Goal: Information Seeking & Learning: Learn about a topic

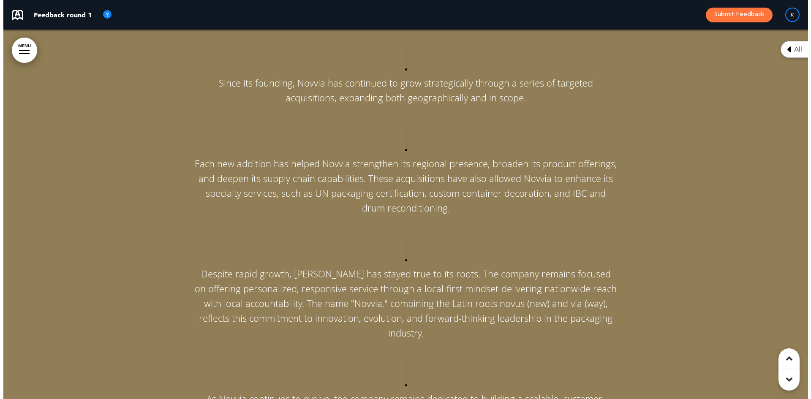
scroll to position [4180, 0]
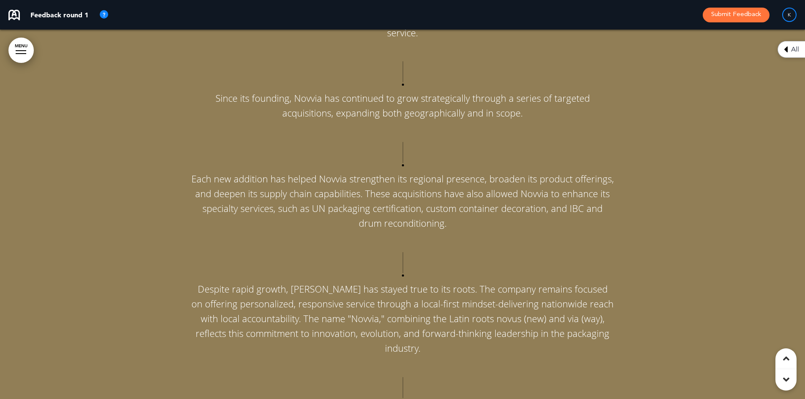
click at [19, 51] on div at bounding box center [21, 50] width 11 height 1
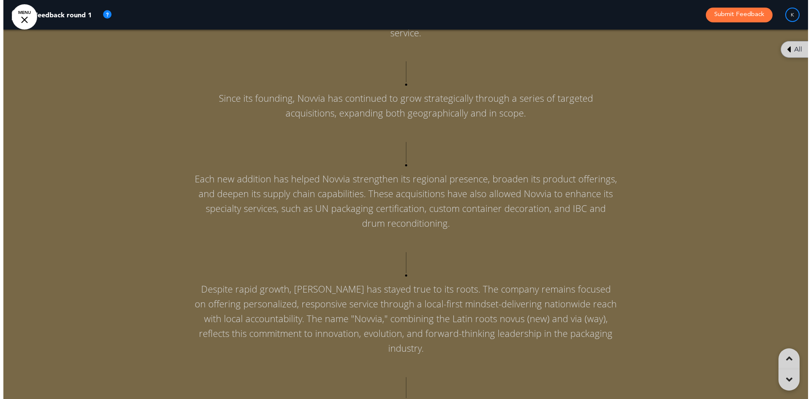
scroll to position [0, 799]
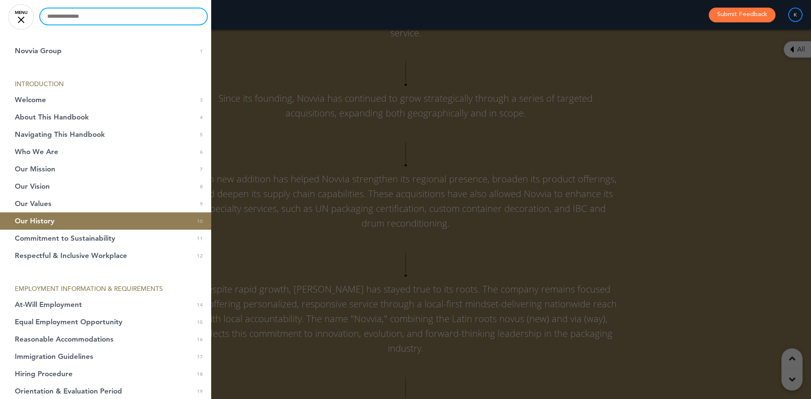
click at [86, 22] on input "text" at bounding box center [123, 16] width 167 height 16
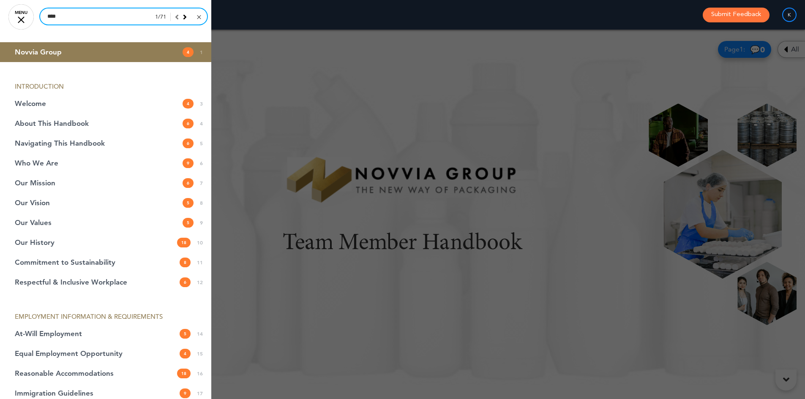
scroll to position [0, 792]
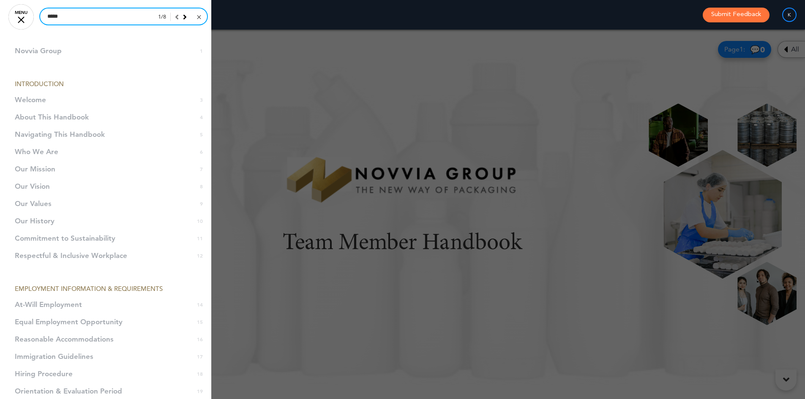
type input "*****"
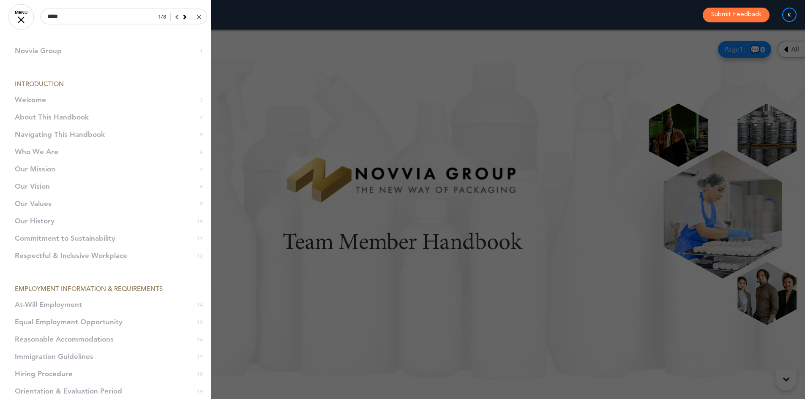
click at [183, 17] on icon at bounding box center [185, 17] width 4 height 8
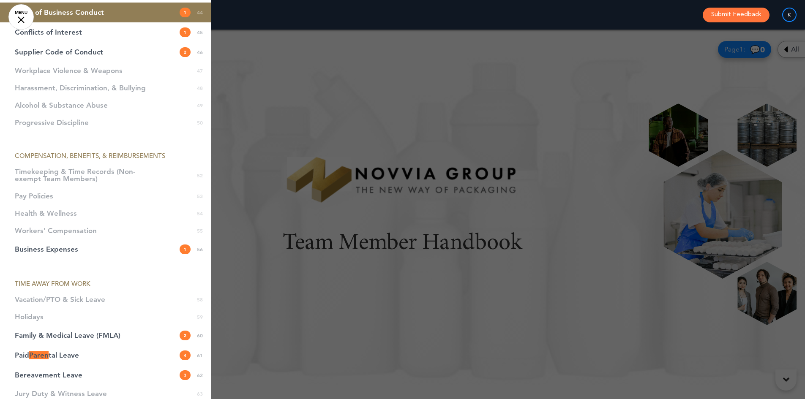
scroll to position [1057, 0]
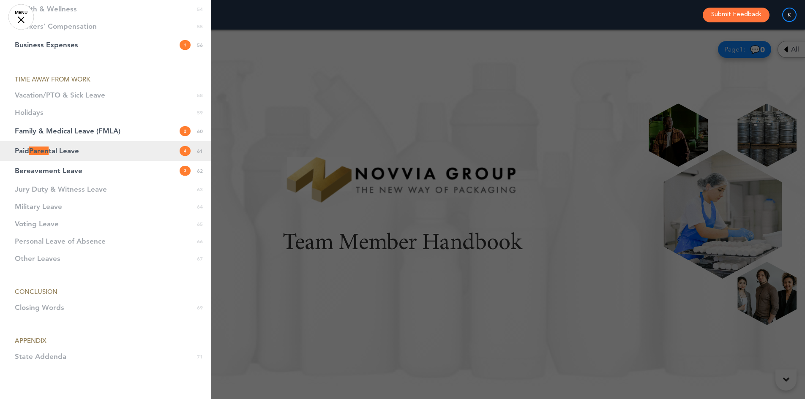
click at [53, 153] on span "Paid Paren tal Leave" at bounding box center [47, 151] width 64 height 7
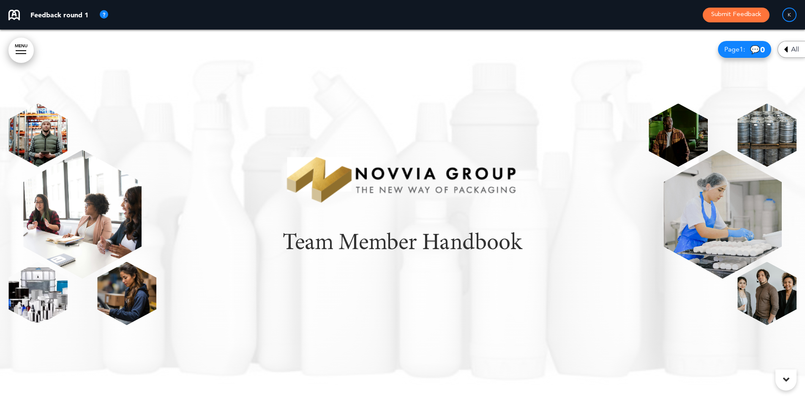
click at [24, 50] on div at bounding box center [21, 50] width 11 height 1
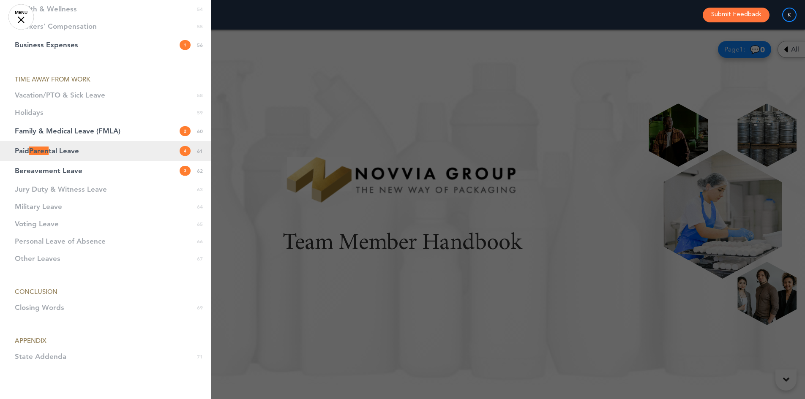
click at [102, 155] on link "Paid Paren tal Leave 4 61" at bounding box center [105, 151] width 211 height 20
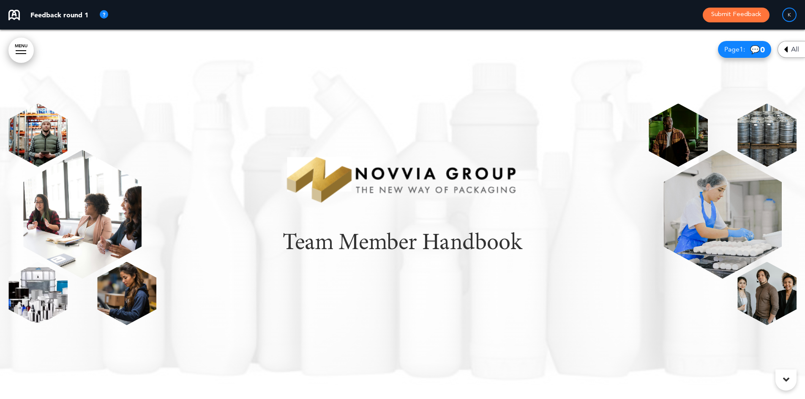
click at [14, 46] on link "MENU" at bounding box center [20, 50] width 25 height 25
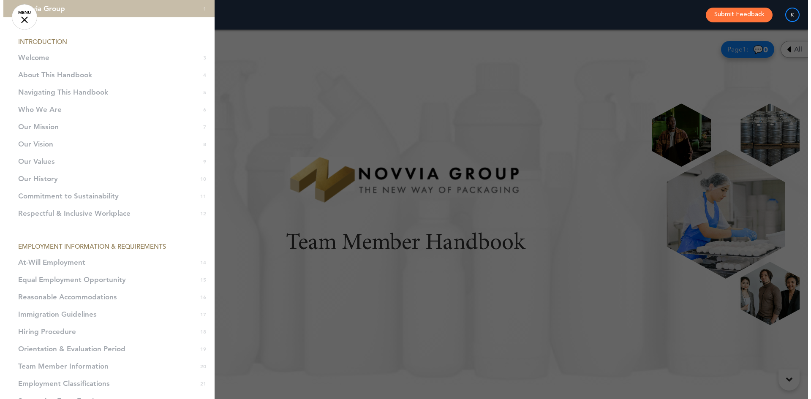
scroll to position [0, 0]
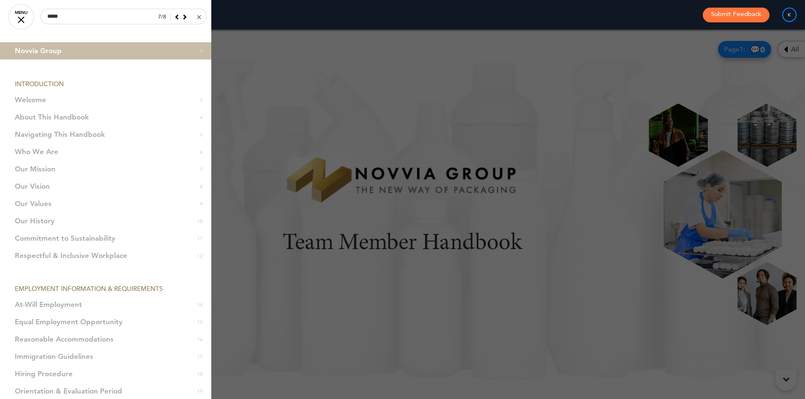
click at [195, 17] on link at bounding box center [198, 17] width 6 height 8
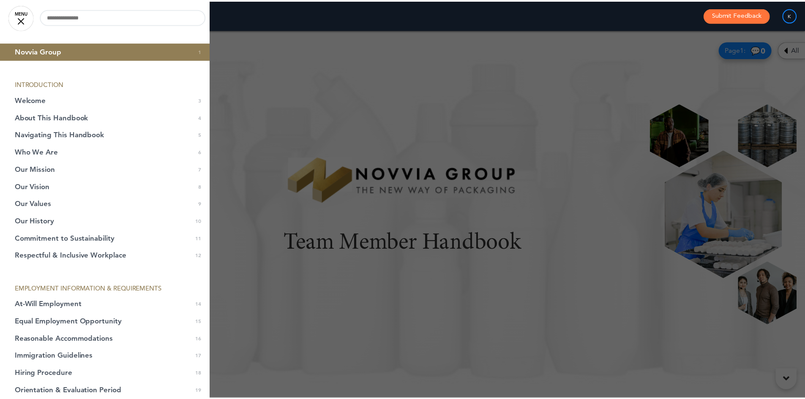
scroll to position [0, 799]
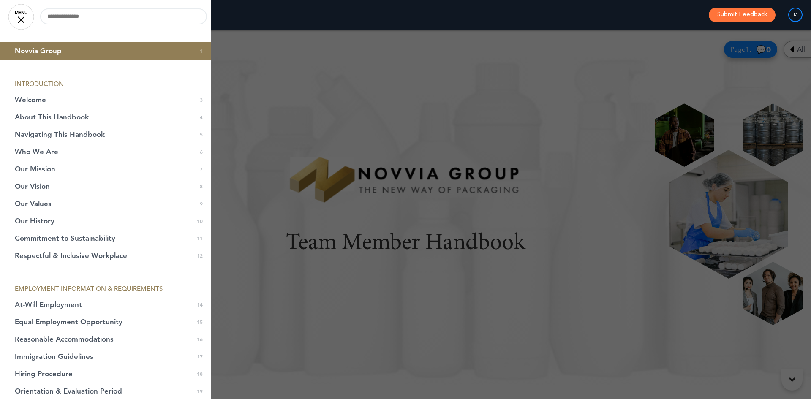
click at [404, 212] on div at bounding box center [405, 199] width 811 height 399
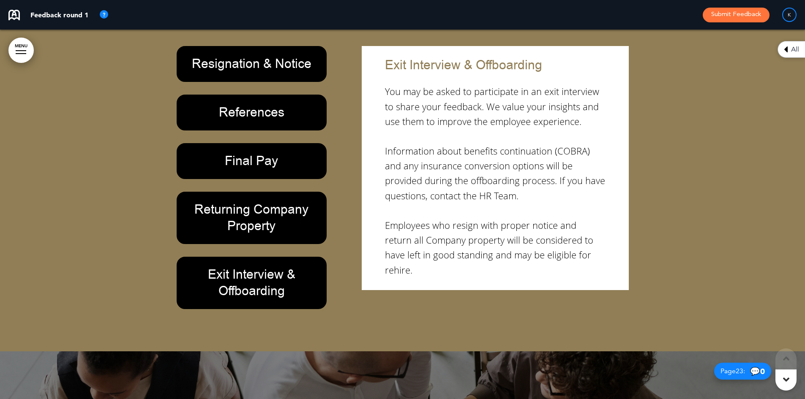
scroll to position [10327, 0]
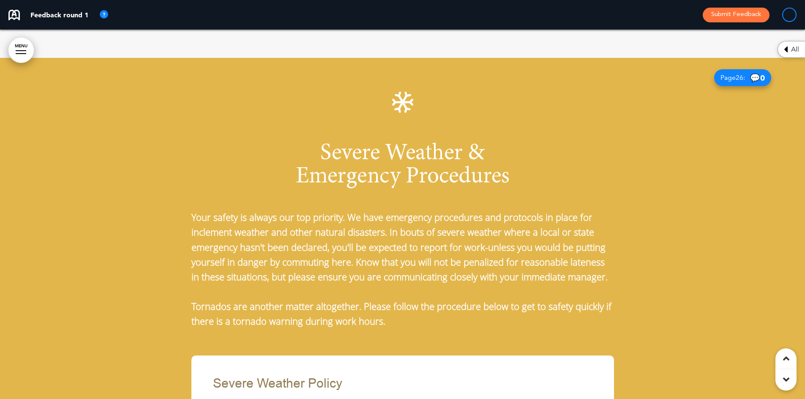
scroll to position [10452, 0]
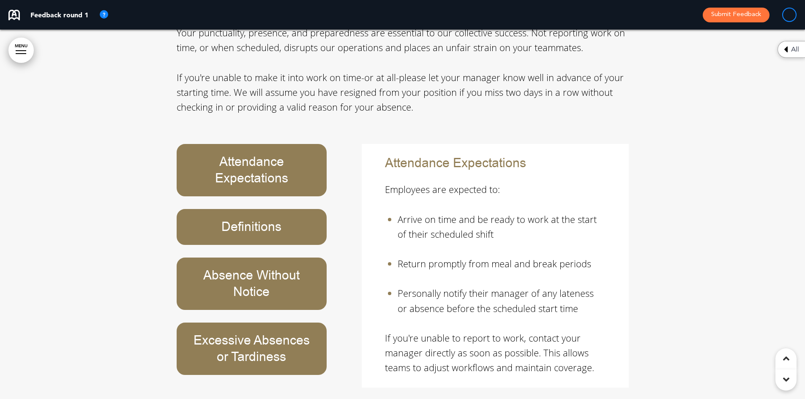
click at [250, 154] on h6 "Attendance Expectations" at bounding box center [251, 170] width 131 height 33
click at [251, 209] on div "Definitions" at bounding box center [252, 227] width 150 height 36
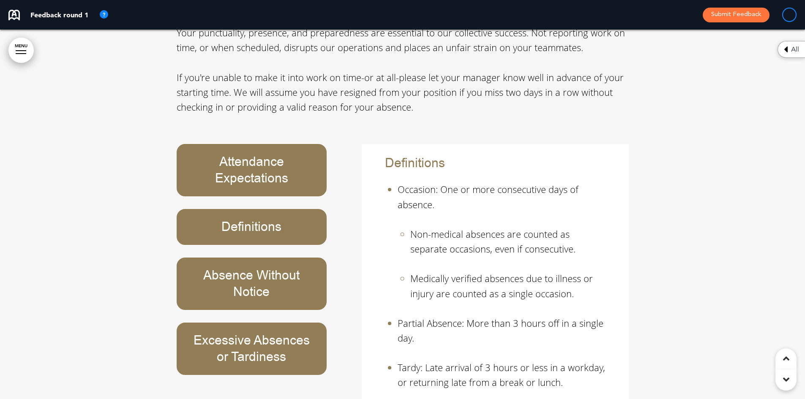
click at [249, 268] on h6 "Absence Without Notice" at bounding box center [251, 284] width 131 height 33
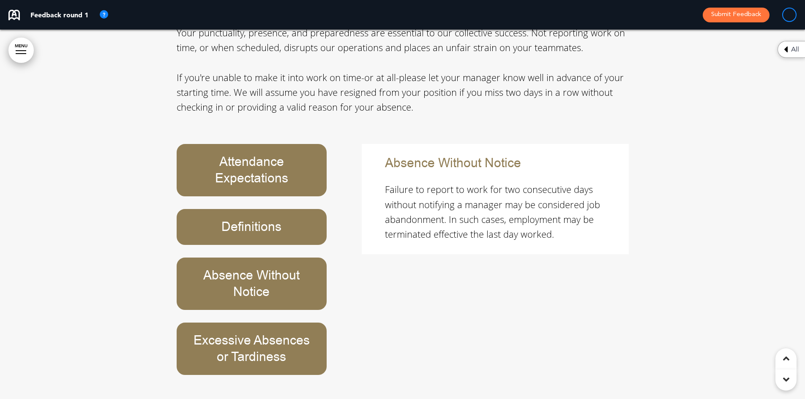
click at [252, 333] on h6 "Excessive Absences or Tardiness" at bounding box center [251, 349] width 131 height 33
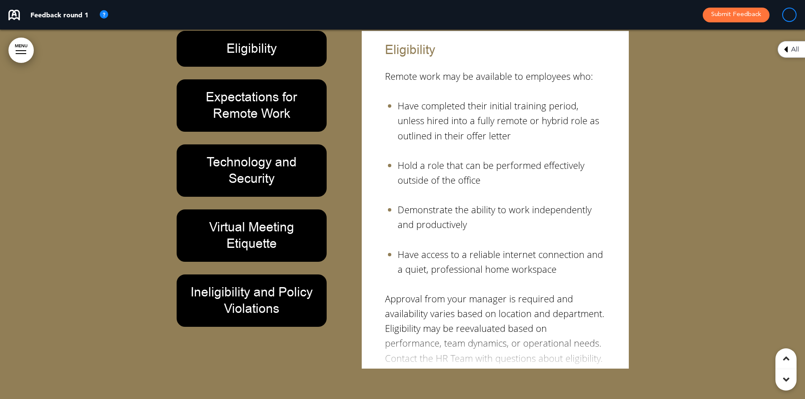
scroll to position [11720, 0]
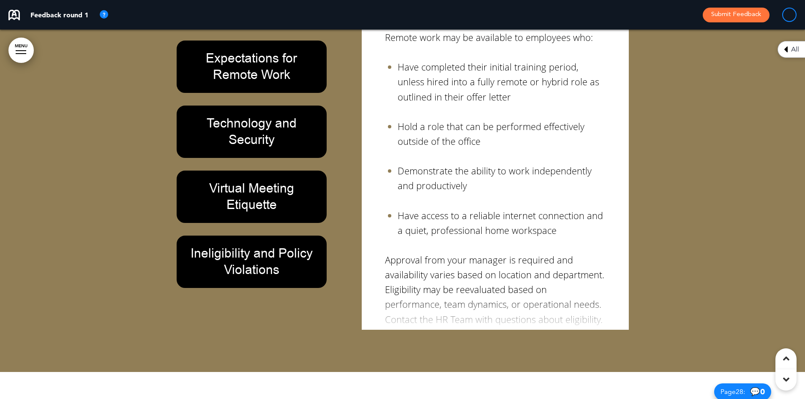
click at [279, 246] on h6 "Ineligibility and Policy Violations" at bounding box center [251, 262] width 131 height 33
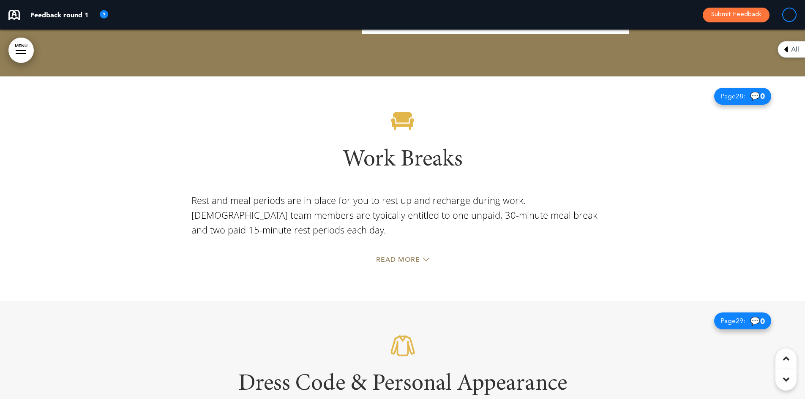
scroll to position [12058, 0]
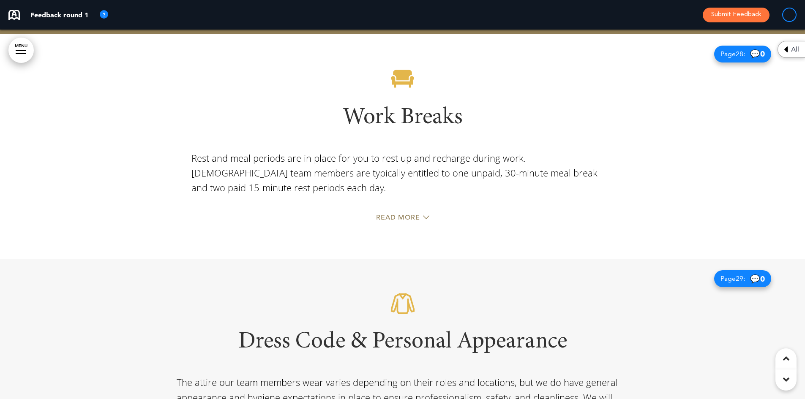
click at [396, 214] on span "Read More" at bounding box center [398, 217] width 44 height 7
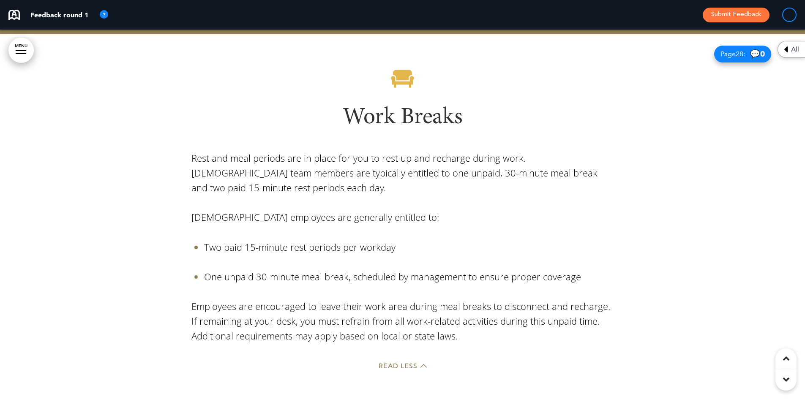
click at [393, 359] on div "Read Less" at bounding box center [402, 367] width 423 height 17
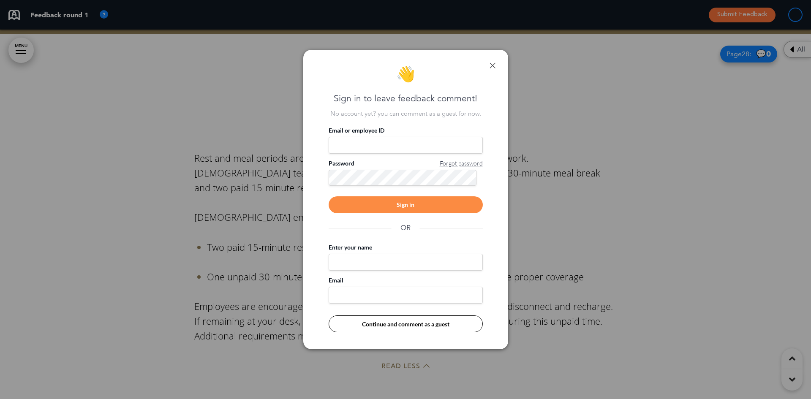
click at [490, 65] on link at bounding box center [493, 66] width 6 height 6
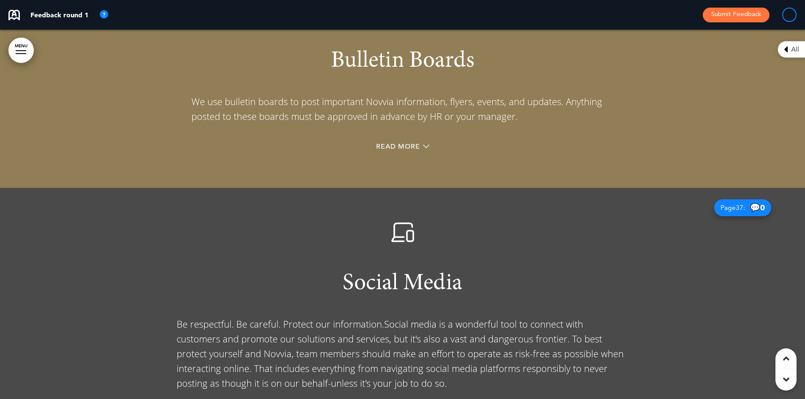
scroll to position [14678, 0]
